Goal: Check status

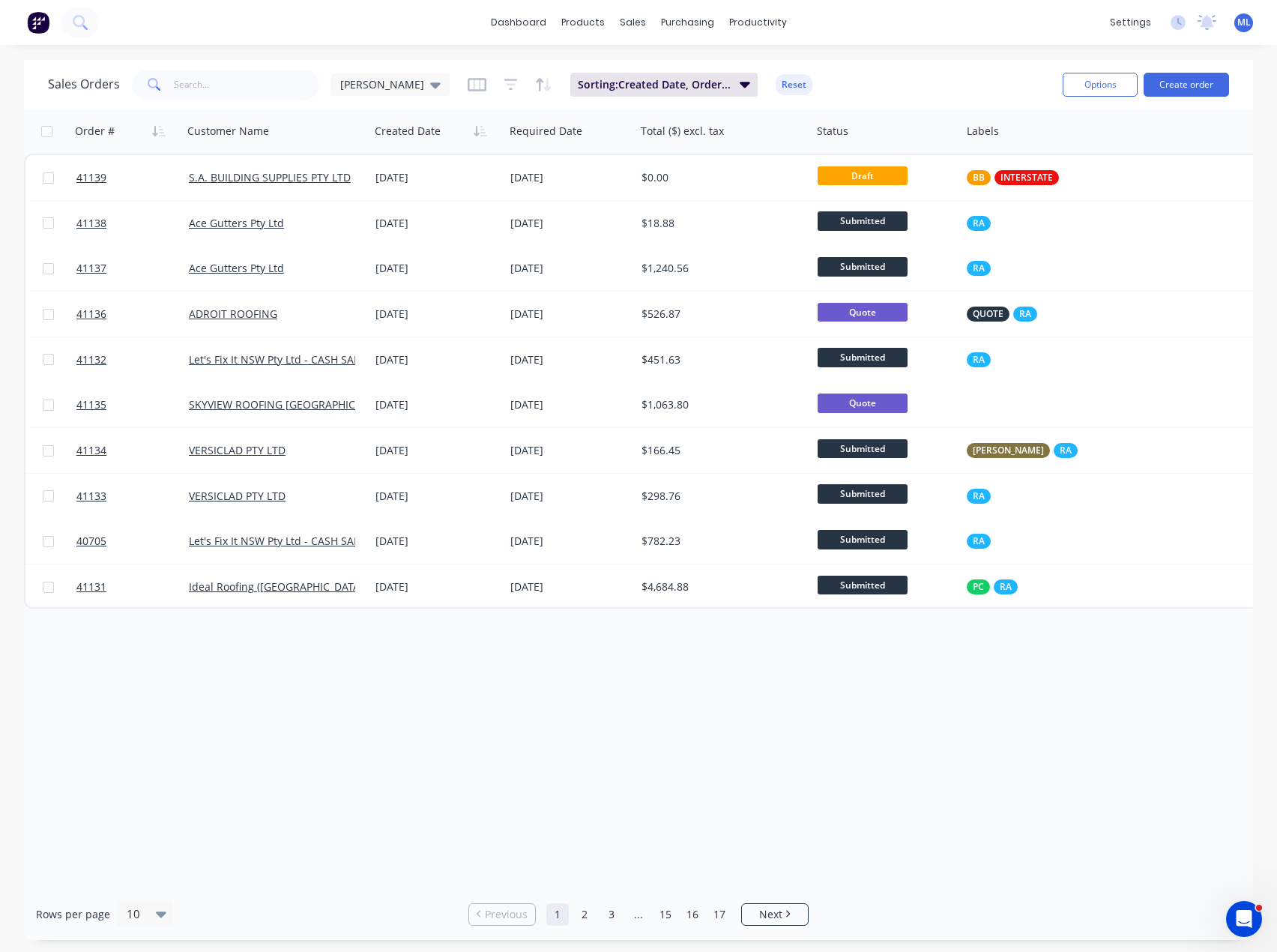
click at [623, 746] on div "Order # Customer Name Created Date Required Date Total ($) excl. tax Status Lab…" at bounding box center [638, 498] width 1229 height 779
click at [1051, 734] on div "Order # Customer Name Created Date Required Date Total ($) excl. tax Status Lab…" at bounding box center [638, 498] width 1229 height 779
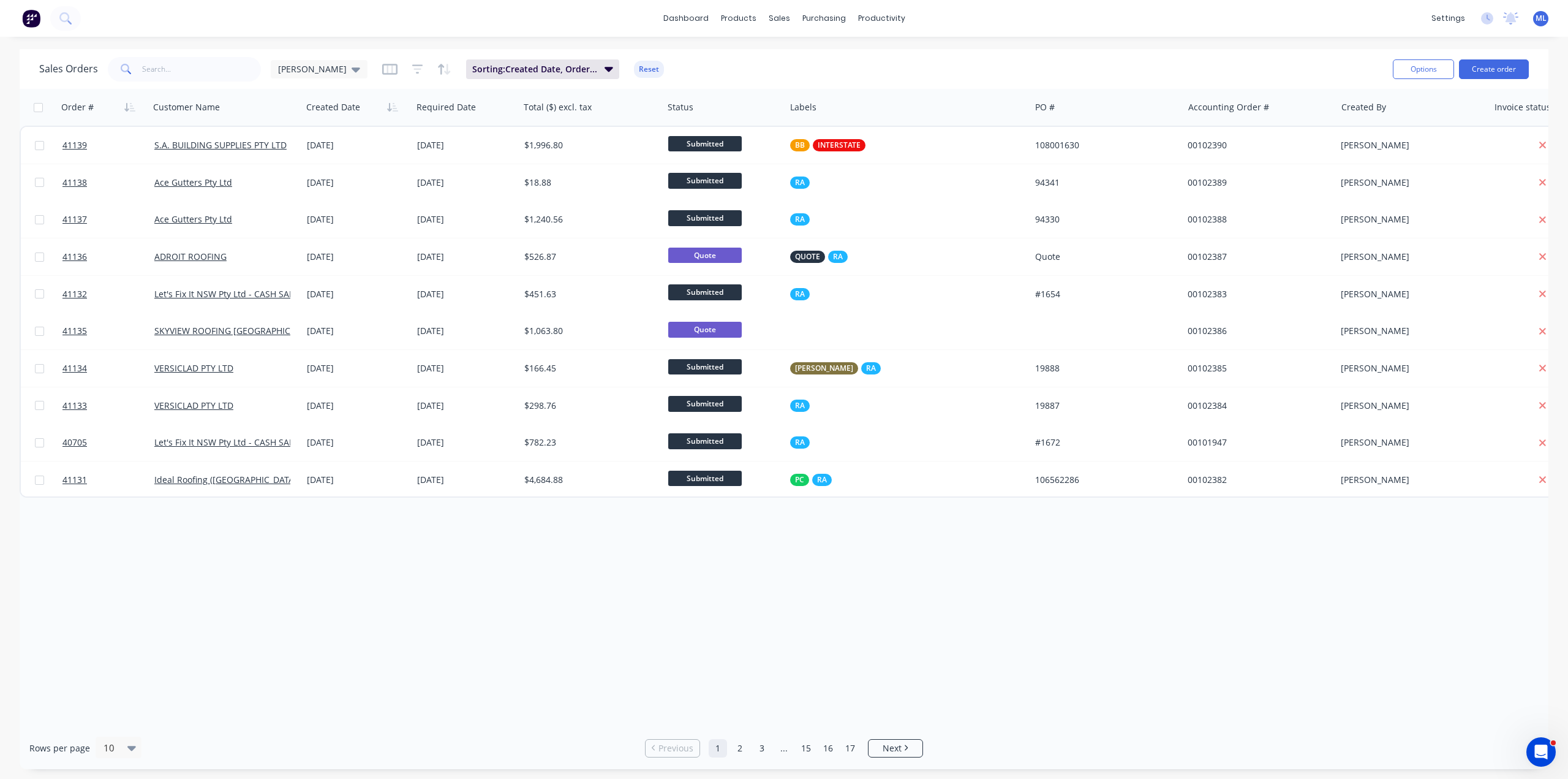
drag, startPoint x: 771, startPoint y: 635, endPoint x: 798, endPoint y: 622, distance: 30.0
click at [772, 635] on div "Order # Customer Name Created Date Required Date Total ($) excl. tax Status Lab…" at bounding box center [784, 408] width 1529 height 638
